Goal: Information Seeking & Learning: Learn about a topic

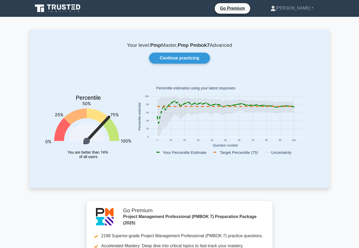
click at [191, 61] on link "Continue practicing" at bounding box center [179, 58] width 61 height 11
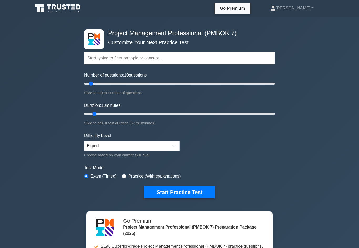
click at [203, 198] on button "Start Practice Test" at bounding box center [179, 192] width 71 height 12
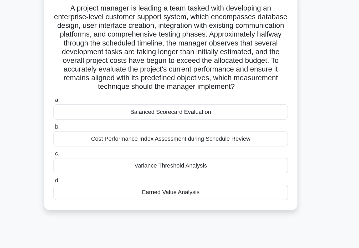
click at [94, 170] on div "Earned Value Analysis" at bounding box center [179, 175] width 170 height 11
click at [94, 166] on input "d. Earned Value Analysis" at bounding box center [94, 167] width 0 height 3
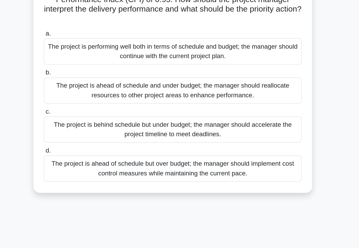
click at [94, 151] on div "The project is ahead of schedule but over budget; the manager should implement …" at bounding box center [179, 159] width 170 height 17
click at [94, 147] on input "d. The project is ahead of schedule but over budget; the manager should impleme…" at bounding box center [94, 148] width 0 height 3
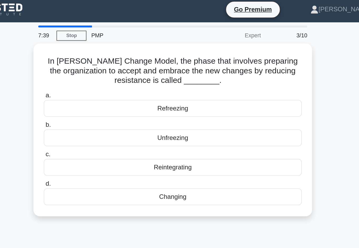
click at [94, 129] on div "Changing" at bounding box center [179, 131] width 170 height 11
click at [94, 125] on input "d. Changing" at bounding box center [94, 123] width 0 height 3
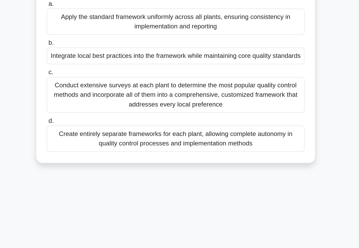
scroll to position [3, 0]
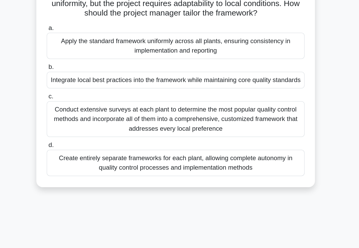
click at [94, 129] on div "Conduct extensive surveys at each plant to determine the most popular quality c…" at bounding box center [179, 141] width 170 height 24
click at [94, 124] on input "c. Conduct extensive surveys at each plant to determine the most popular qualit…" at bounding box center [94, 125] width 0 height 3
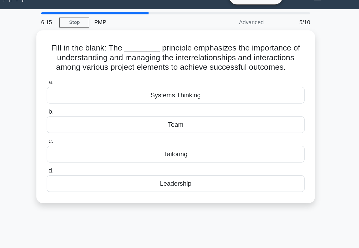
scroll to position [0, 0]
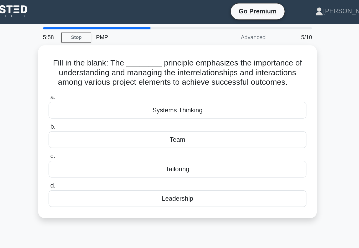
click at [94, 79] on div "Systems Thinking" at bounding box center [179, 73] width 170 height 11
click at [94, 67] on input "a. Systems Thinking" at bounding box center [94, 64] width 0 height 3
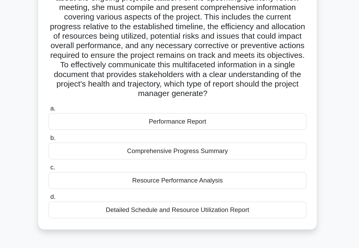
click at [94, 125] on div "Performance Report" at bounding box center [179, 130] width 170 height 11
click at [94, 120] on input "a. Performance Report" at bounding box center [94, 121] width 0 height 3
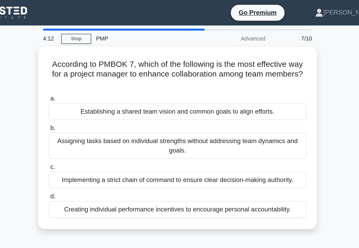
click at [91, 78] on div "a. Establishing a shared team vision and common goals to align efforts. b. Assi…" at bounding box center [179, 103] width 176 height 84
click at [94, 75] on div "Establishing a shared team vision and common goals to align efforts." at bounding box center [179, 73] width 170 height 11
click at [94, 67] on input "a. Establishing a shared team vision and common goals to align efforts." at bounding box center [94, 64] width 0 height 3
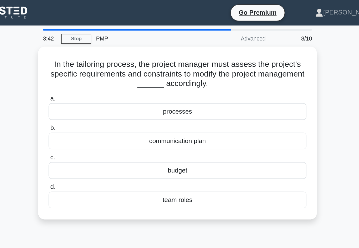
click at [94, 74] on div "processes" at bounding box center [179, 73] width 170 height 11
click at [94, 67] on input "a. processes" at bounding box center [94, 64] width 0 height 3
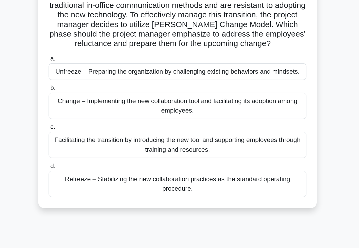
click at [94, 138] on div "Facilitating the transition by introducing the new tool and supporting employee…" at bounding box center [179, 146] width 170 height 17
click at [94, 134] on input "c. Facilitating the transition by introducing the new tool and supporting emplo…" at bounding box center [94, 135] width 0 height 3
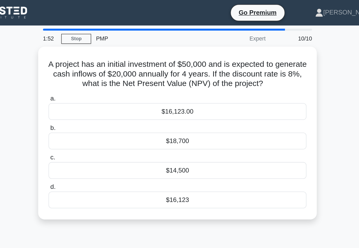
click at [94, 98] on div "$18,700" at bounding box center [179, 92] width 170 height 11
click at [94, 86] on input "b. $18,700" at bounding box center [94, 84] width 0 height 3
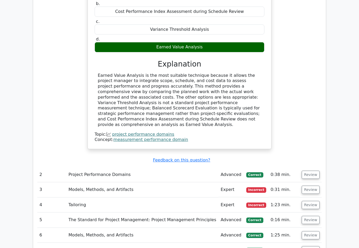
scroll to position [518, 0]
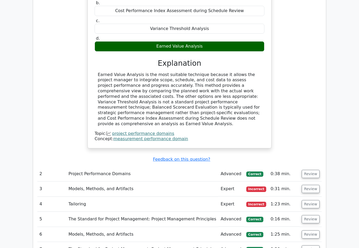
click at [313, 170] on button "Review" at bounding box center [310, 174] width 18 height 8
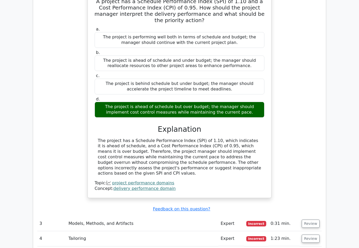
scroll to position [710, 0]
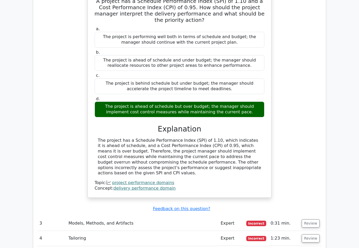
click at [315, 219] on button "Review" at bounding box center [310, 223] width 18 height 8
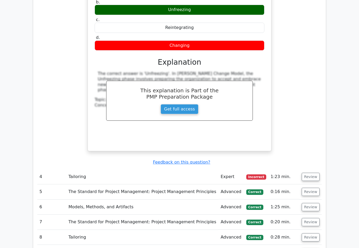
scroll to position [997, 0]
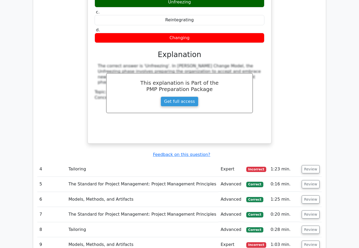
click at [315, 165] on button "Review" at bounding box center [310, 169] width 18 height 8
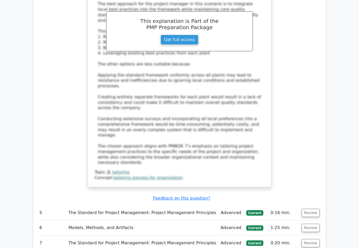
scroll to position [1353, 0]
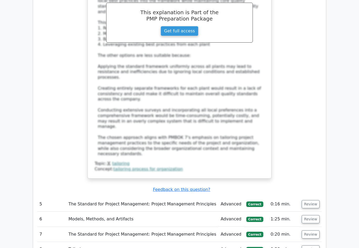
click at [313, 200] on button "Review" at bounding box center [310, 204] width 18 height 8
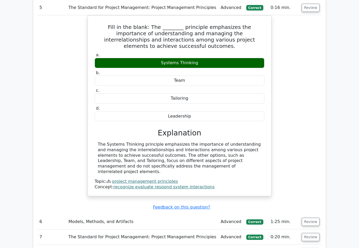
click at [312, 218] on button "Review" at bounding box center [310, 222] width 18 height 8
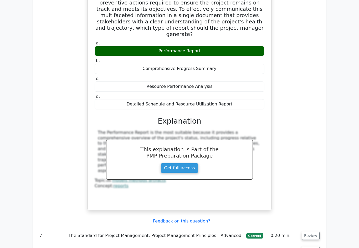
click at [316, 232] on button "Review" at bounding box center [310, 236] width 18 height 8
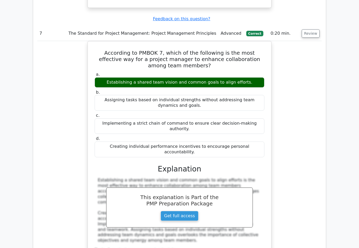
scroll to position [2085, 0]
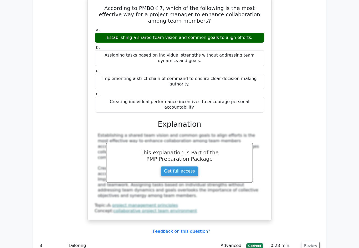
click at [316, 241] on button "Review" at bounding box center [310, 245] width 18 height 8
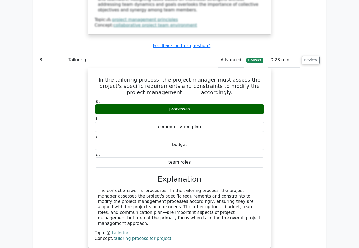
scroll to position [2284, 0]
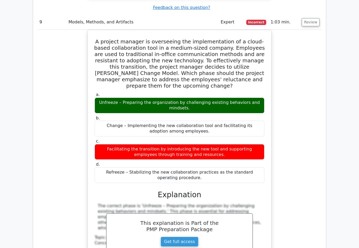
scroll to position [2522, 0]
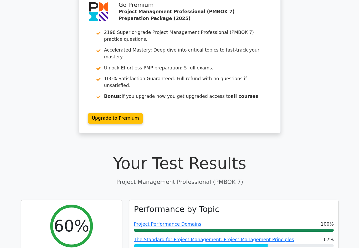
scroll to position [0, 0]
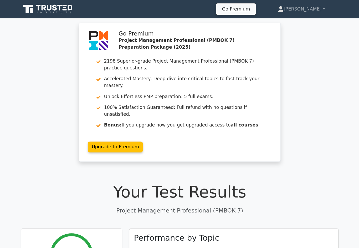
click at [286, 5] on link "[PERSON_NAME]" at bounding box center [291, 8] width 69 height 11
click at [277, 19] on link "Profile" at bounding box center [278, 21] width 41 height 8
